Goal: Task Accomplishment & Management: Manage account settings

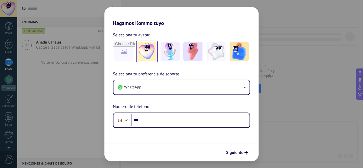
click at [152, 53] on img at bounding box center [146, 51] width 19 height 19
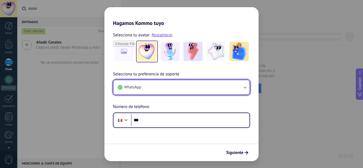
click at [182, 95] on button "WhatsApp" at bounding box center [181, 87] width 136 height 14
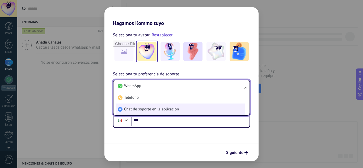
click at [168, 108] on span "Chat de soporte en la aplicación" at bounding box center [151, 109] width 55 height 5
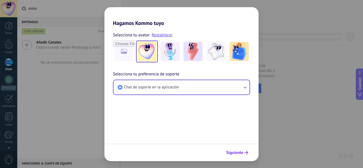
click at [240, 153] on span "Siguiente" at bounding box center [234, 153] width 17 height 4
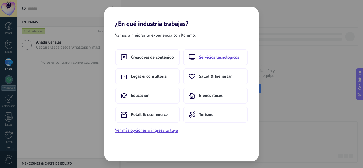
click at [203, 58] on span "Servicios tecnológicos" at bounding box center [219, 57] width 40 height 5
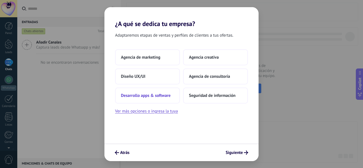
click at [166, 99] on button "Desarrollo apps & software" at bounding box center [147, 96] width 65 height 16
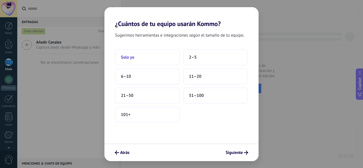
click at [131, 60] on button "Solo yo" at bounding box center [147, 57] width 65 height 16
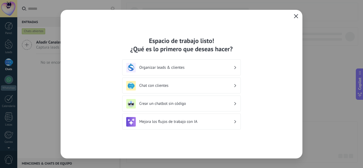
click at [296, 17] on icon "button" at bounding box center [296, 16] width 4 height 4
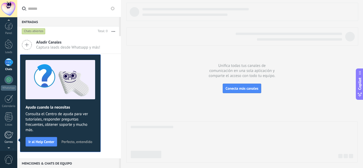
scroll to position [53, 0]
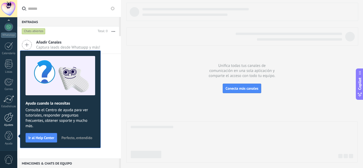
click at [9, 121] on div at bounding box center [8, 117] width 9 height 9
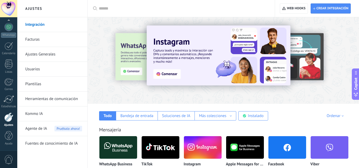
click at [36, 67] on link "Usuarios" at bounding box center [53, 69] width 57 height 15
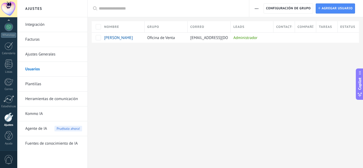
click at [39, 26] on link "Integración" at bounding box center [53, 24] width 57 height 15
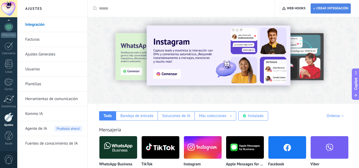
click at [319, 7] on span "Crear integración" at bounding box center [332, 8] width 32 height 4
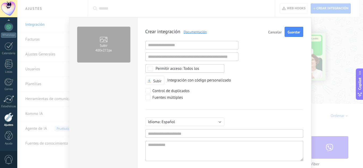
click at [274, 32] on span "Cancelar" at bounding box center [275, 32] width 14 height 4
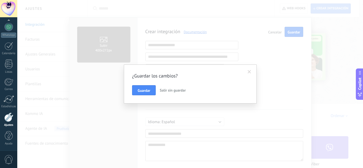
click at [184, 88] on span "Salir sin guardar" at bounding box center [173, 90] width 26 height 5
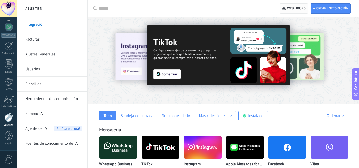
click at [298, 11] on span "Web hooks 0" at bounding box center [293, 9] width 23 height 10
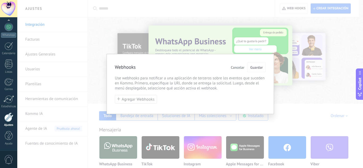
click at [237, 67] on span "Cancelar" at bounding box center [238, 68] width 14 height 4
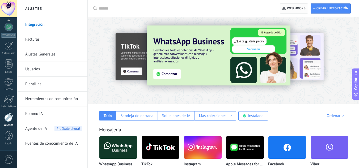
click at [291, 8] on span "Web hooks 0" at bounding box center [296, 8] width 19 height 4
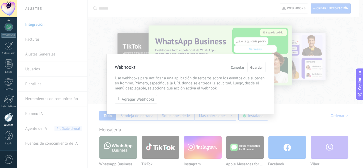
drag, startPoint x: 136, startPoint y: 100, endPoint x: 156, endPoint y: 85, distance: 25.4
click at [155, 86] on div "Webhooks Cancelar Guardar Use webhooks para notificar a una aplicación de terce…" at bounding box center [189, 84] width 167 height 60
click at [233, 69] on span "Cancelar" at bounding box center [238, 68] width 14 height 4
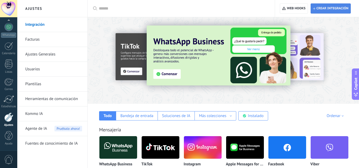
click at [326, 7] on span "Crear integración" at bounding box center [332, 8] width 32 height 4
type textarea "**********"
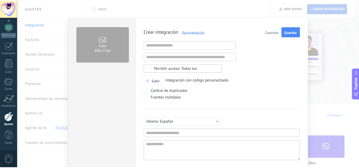
scroll to position [5, 0]
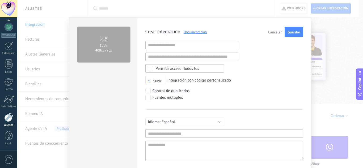
click at [279, 30] on span "Cancelar" at bounding box center [275, 32] width 14 height 4
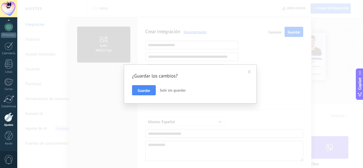
click at [177, 91] on span "Salir sin guardar" at bounding box center [173, 90] width 26 height 5
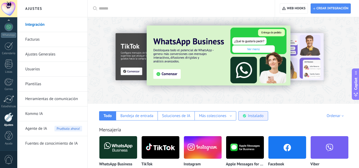
click at [258, 118] on div "Instalado" at bounding box center [256, 115] width 16 height 5
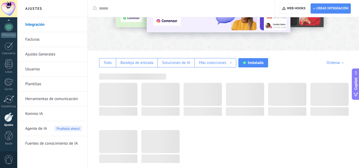
scroll to position [0, 0]
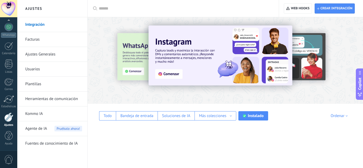
click at [131, 9] on input "text" at bounding box center [185, 9] width 172 height 6
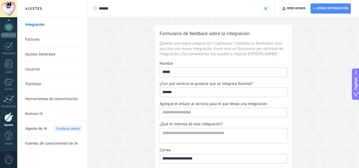
type input "******"
click at [268, 10] on div "Aplicar ****** Aplicar Restablecer" at bounding box center [180, 8] width 187 height 17
click at [266, 8] on span at bounding box center [265, 8] width 3 height 3
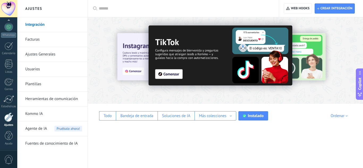
click at [199, 9] on input "text" at bounding box center [185, 9] width 172 height 6
click at [332, 7] on span "Crear integración" at bounding box center [336, 8] width 32 height 4
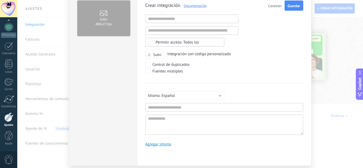
scroll to position [14, 0]
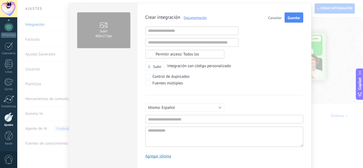
click at [277, 17] on span "Cancelar" at bounding box center [275, 18] width 14 height 4
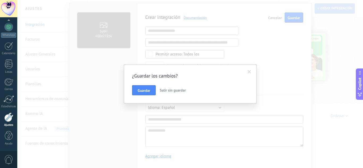
click at [173, 90] on span "Salir sin guardar" at bounding box center [173, 90] width 26 height 5
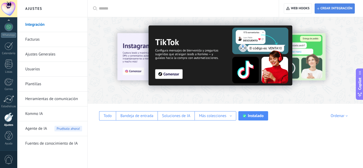
click at [334, 6] on span "Crear integración" at bounding box center [334, 9] width 35 height 10
type textarea "**********"
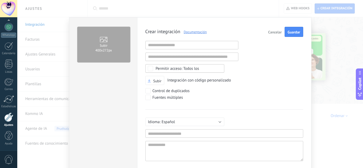
click at [276, 32] on span "Cancelar" at bounding box center [275, 32] width 14 height 4
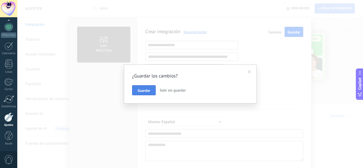
click at [150, 91] on span "Guardar" at bounding box center [144, 91] width 12 height 4
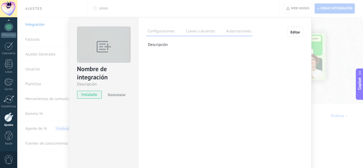
click at [200, 31] on label "Llaves y alcances" at bounding box center [201, 32] width 32 height 8
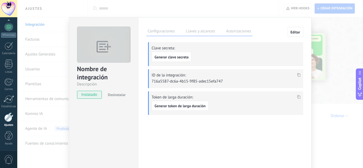
click at [242, 32] on label "Autorizaciones" at bounding box center [239, 32] width 28 height 8
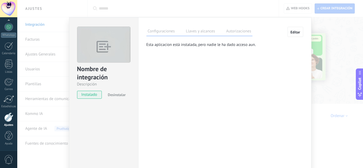
click at [201, 33] on label "Llaves y alcances" at bounding box center [201, 32] width 32 height 8
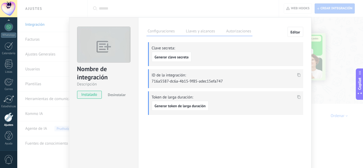
click at [169, 33] on label "Configuraciones" at bounding box center [161, 32] width 30 height 8
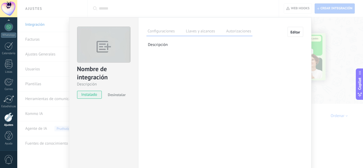
click at [213, 34] on label "Llaves y alcances" at bounding box center [201, 32] width 32 height 8
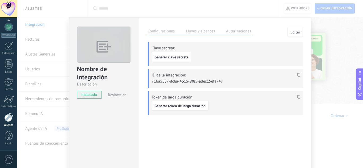
drag, startPoint x: 236, startPoint y: 33, endPoint x: 252, endPoint y: 28, distance: 16.2
click at [236, 33] on label "Autorizaciones" at bounding box center [239, 32] width 28 height 8
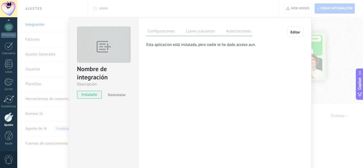
click at [119, 95] on span "Desinstalar" at bounding box center [117, 94] width 18 height 5
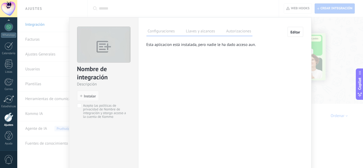
click at [328, 45] on div "Nombre de integración Descripción install Instalar Acepto las políticas de priv…" at bounding box center [189, 84] width 345 height 168
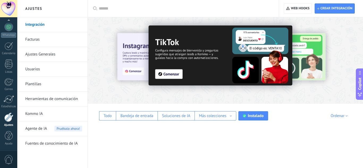
click at [258, 118] on div "Instalado" at bounding box center [256, 115] width 16 height 5
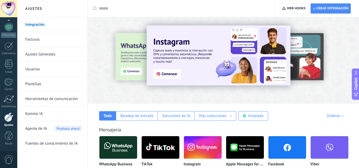
scroll to position [53, 0]
click at [13, 8] on div at bounding box center [8, 8] width 17 height 17
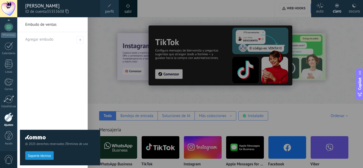
click at [117, 10] on link "perfil" at bounding box center [109, 8] width 19 height 17
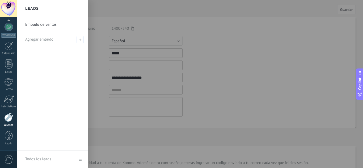
click at [279, 63] on div at bounding box center [198, 84] width 363 height 168
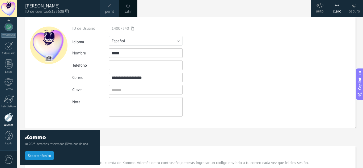
click at [194, 80] on div "**********" at bounding box center [158, 78] width 172 height 10
click at [173, 40] on button "Español" at bounding box center [146, 41] width 74 height 10
click at [215, 45] on div "Idioma Русский English Español Português Indonesia Türkçe Español" at bounding box center [158, 41] width 172 height 10
click at [112, 8] on span at bounding box center [109, 6] width 6 height 6
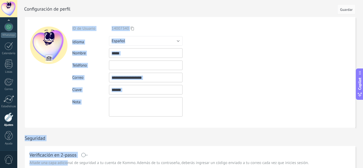
drag, startPoint x: 68, startPoint y: 162, endPoint x: 67, endPoint y: 116, distance: 46.2
click at [67, 116] on div "**********" at bounding box center [190, 142] width 331 height 250
click at [241, 124] on div "**********" at bounding box center [158, 72] width 172 height 111
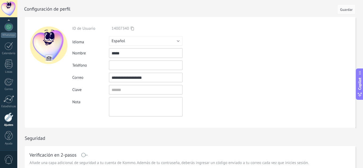
click at [9, 117] on div at bounding box center [8, 117] width 9 height 9
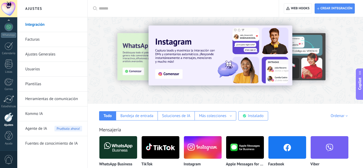
click at [43, 72] on link "Usuarios" at bounding box center [53, 69] width 57 height 15
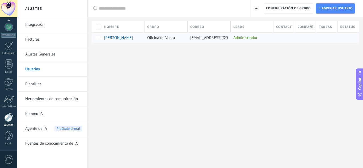
click at [114, 40] on div "[PERSON_NAME]" at bounding box center [121, 38] width 40 height 10
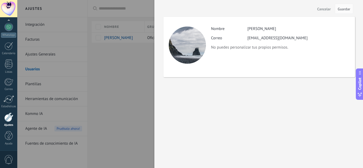
drag, startPoint x: 114, startPoint y: 40, endPoint x: 111, endPoint y: 38, distance: 3.9
click at [111, 38] on div at bounding box center [181, 84] width 363 height 168
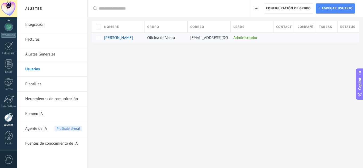
click at [108, 37] on span "[PERSON_NAME]" at bounding box center [118, 37] width 29 height 5
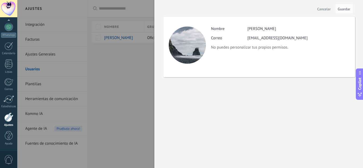
click at [264, 41] on div "Actividad Nombre Jakob Correo jakobgmr2@gmail.com No puedes personalizar tus pr…" at bounding box center [280, 38] width 138 height 24
click at [254, 29] on div "[PERSON_NAME]" at bounding box center [261, 28] width 29 height 5
click at [312, 24] on div "Actividad Nombre Jakob Correo jakobgmr2@gmail.com No puedes personalizar tus pr…" at bounding box center [258, 47] width 191 height 61
click at [322, 10] on span "Cancelar" at bounding box center [324, 9] width 14 height 4
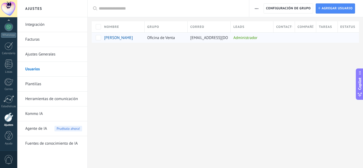
click at [248, 37] on div "Administrador" at bounding box center [251, 38] width 40 height 10
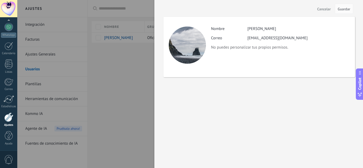
click at [314, 33] on div "Actividad Nombre Jakob Correo jakobgmr2@gmail.com No puedes personalizar tus pr…" at bounding box center [280, 38] width 138 height 24
click at [103, 69] on div at bounding box center [181, 84] width 363 height 168
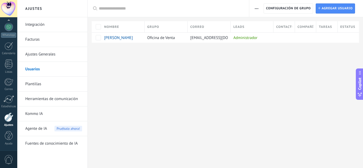
click at [255, 9] on span "button" at bounding box center [256, 8] width 3 height 10
click at [263, 27] on span "Registro de autorización" at bounding box center [279, 22] width 41 height 11
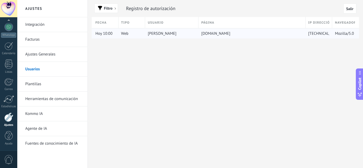
click at [166, 37] on div "[PERSON_NAME]" at bounding box center [170, 33] width 51 height 10
click at [347, 9] on span "Salir" at bounding box center [349, 9] width 7 height 4
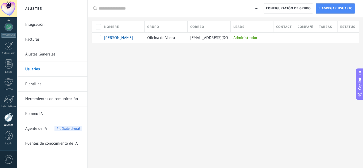
click at [33, 52] on link "Ajustes Generales" at bounding box center [53, 54] width 57 height 15
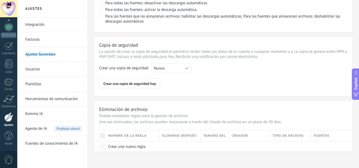
scroll to position [427, 0]
click at [44, 22] on link "Integración" at bounding box center [53, 24] width 57 height 15
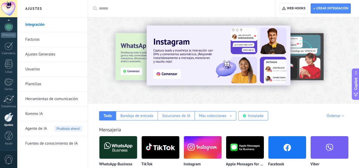
scroll to position [80, 0]
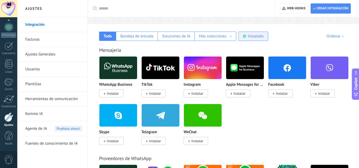
click at [264, 33] on div "Instalado" at bounding box center [253, 36] width 30 height 9
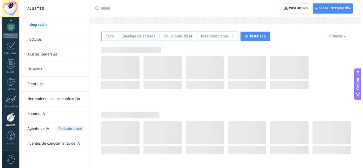
scroll to position [0, 0]
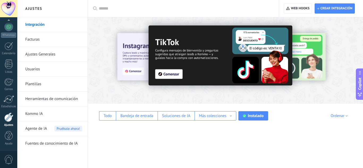
click at [6, 123] on link "Ajustes" at bounding box center [8, 120] width 17 height 14
click at [11, 118] on div at bounding box center [8, 117] width 9 height 9
click at [52, 24] on link "Integración" at bounding box center [53, 24] width 57 height 15
click at [47, 37] on link "Facturas" at bounding box center [53, 39] width 57 height 15
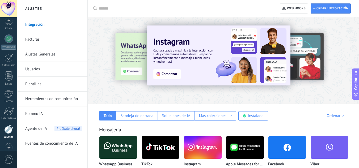
scroll to position [53, 0]
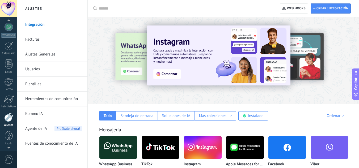
click at [13, 2] on div at bounding box center [8, 8] width 17 height 17
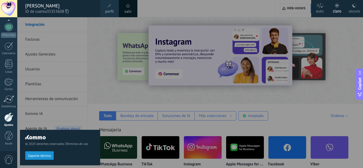
click at [32, 5] on div "[PERSON_NAME]" at bounding box center [60, 6] width 70 height 6
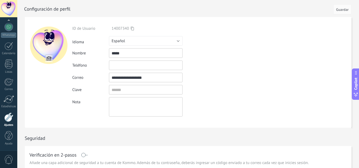
click at [16, 7] on div at bounding box center [8, 8] width 17 height 17
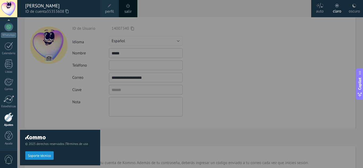
click at [131, 7] on div "salir" at bounding box center [128, 8] width 19 height 17
